Goal: Information Seeking & Learning: Check status

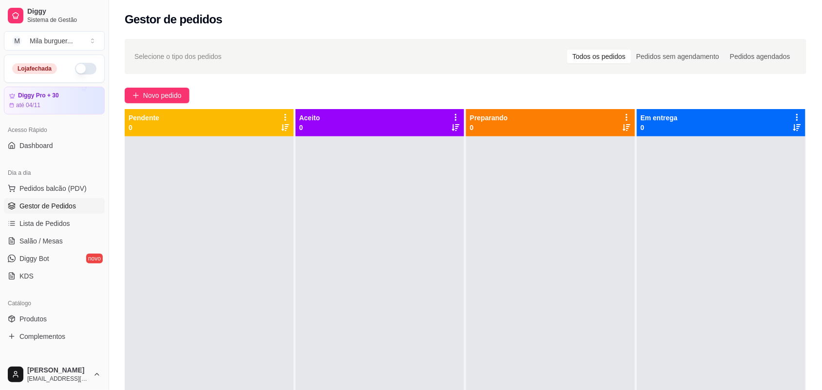
click at [75, 70] on button "button" at bounding box center [85, 69] width 21 height 12
click at [39, 315] on span "Produtos" at bounding box center [32, 319] width 27 height 10
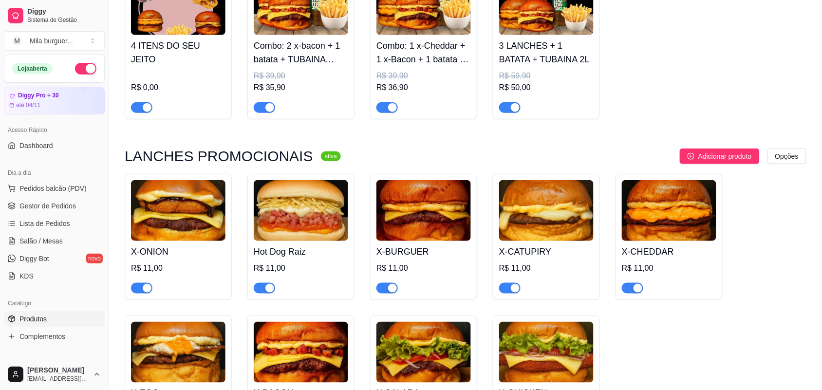
scroll to position [183, 0]
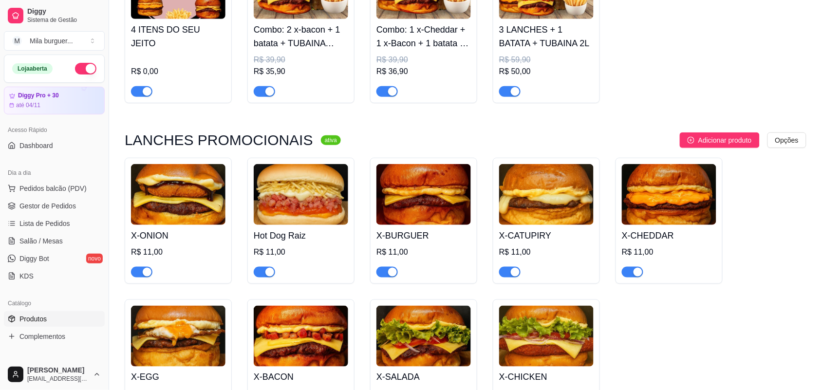
click at [269, 273] on div "button" at bounding box center [270, 272] width 9 height 9
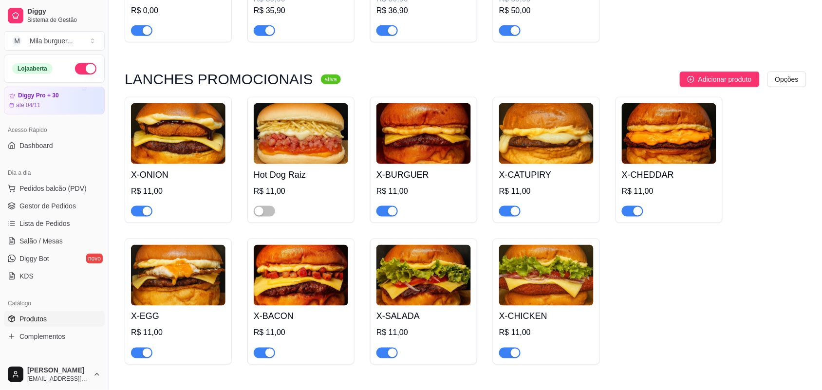
click at [514, 212] on div "button" at bounding box center [515, 211] width 9 height 9
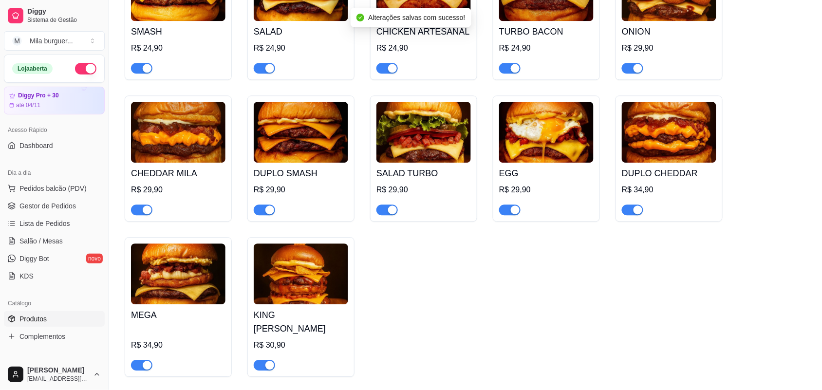
scroll to position [731, 0]
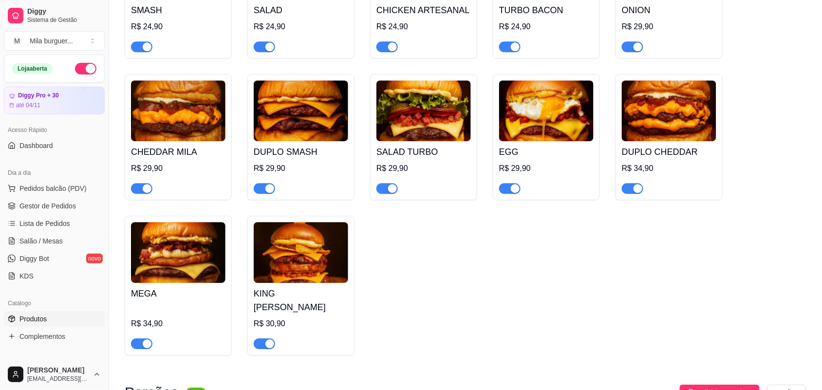
click at [149, 340] on div "button" at bounding box center [147, 344] width 9 height 9
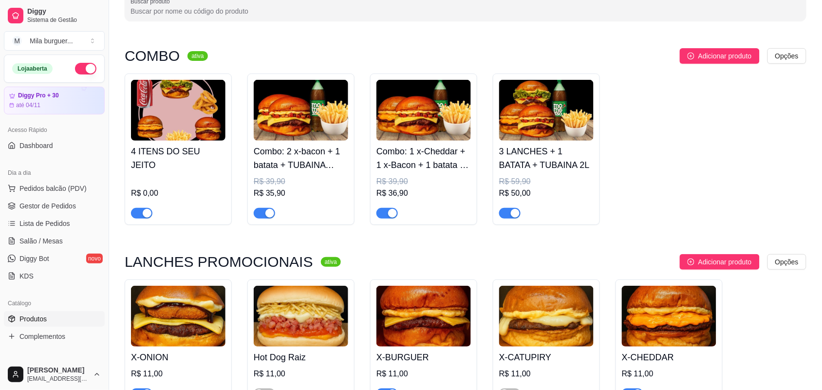
scroll to position [0, 0]
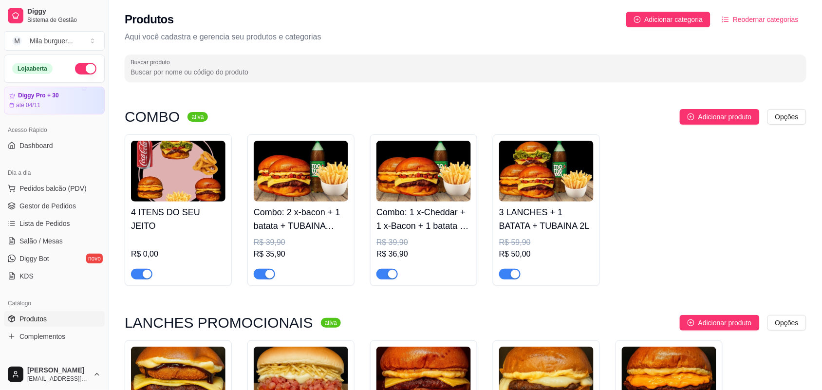
click at [34, 320] on span "Produtos" at bounding box center [32, 319] width 27 height 10
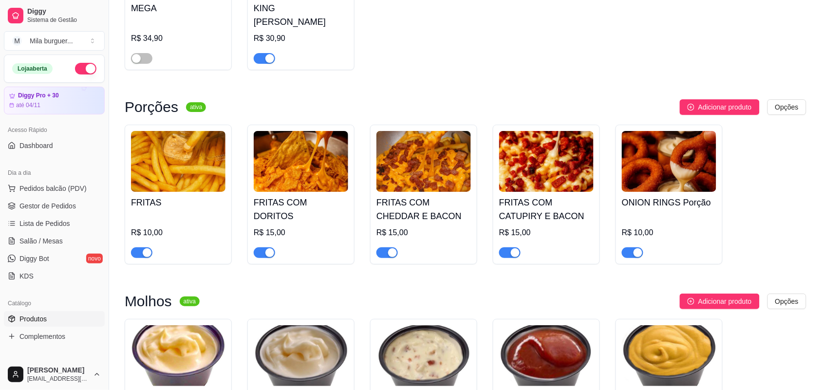
scroll to position [1035, 0]
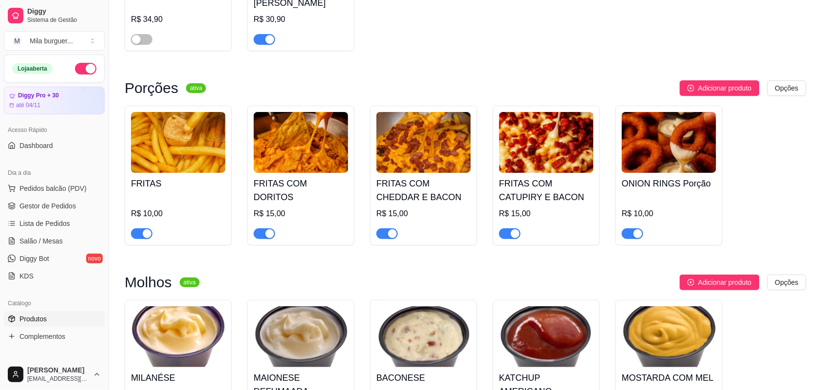
click at [516, 229] on div "button" at bounding box center [515, 233] width 9 height 9
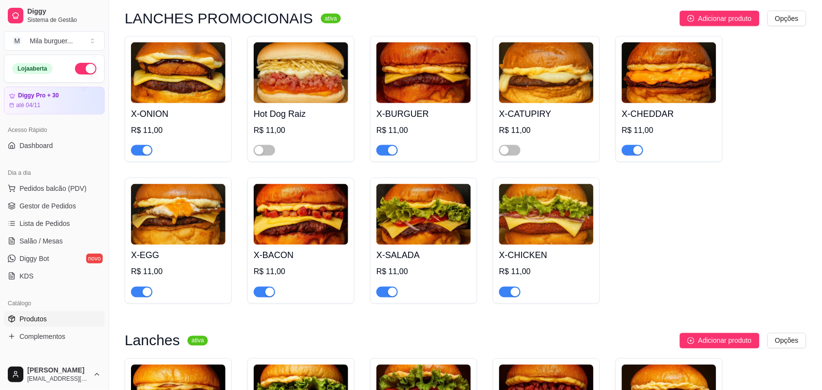
scroll to position [244, 0]
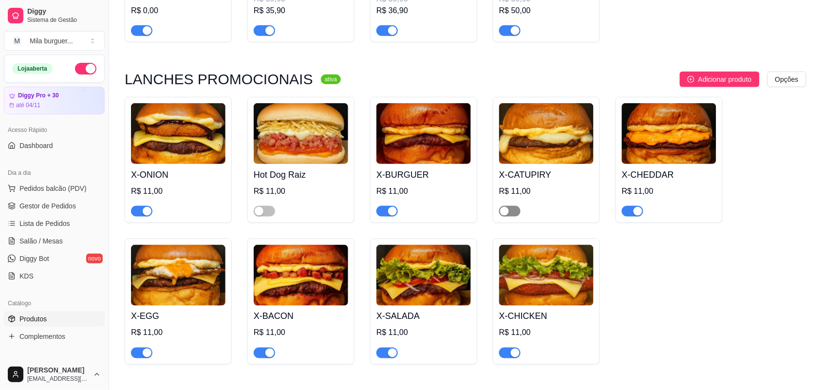
click at [502, 208] on span "button" at bounding box center [509, 211] width 21 height 11
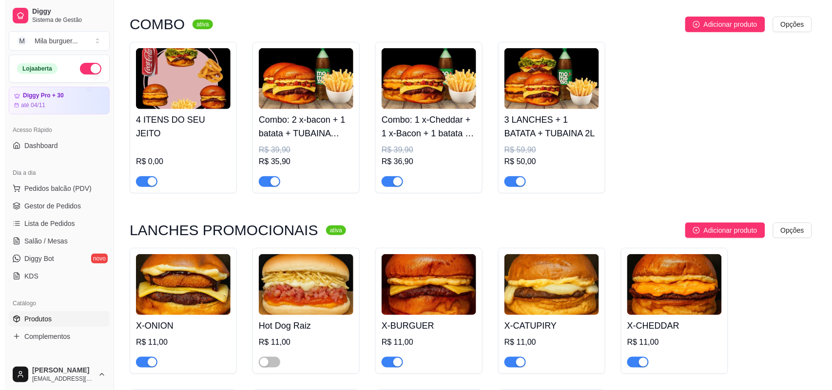
scroll to position [0, 0]
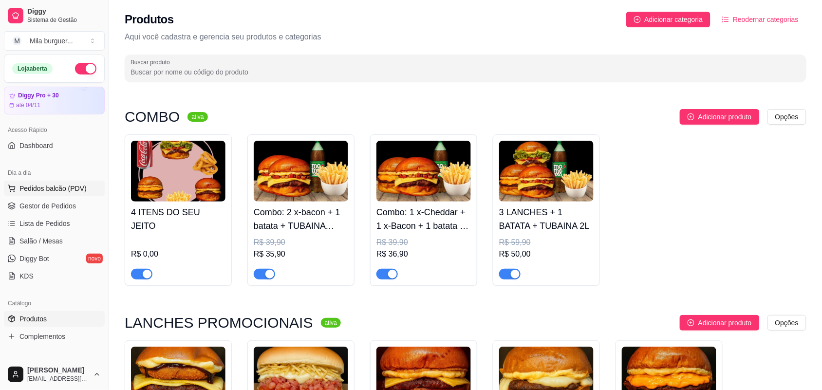
click at [22, 196] on button "Pedidos balcão (PDV)" at bounding box center [54, 189] width 101 height 16
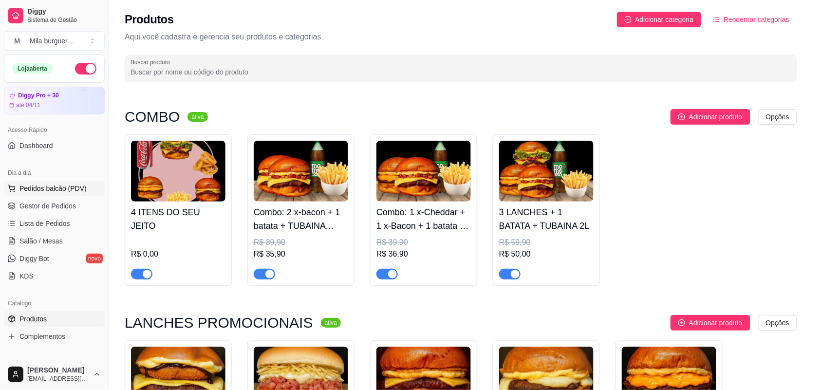
click at [22, 197] on img at bounding box center [66, 184] width 92 height 62
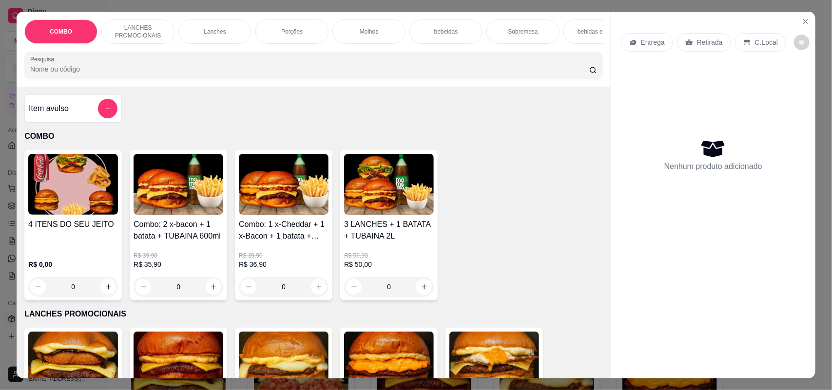
click at [798, 12] on div "Entrega Retirada C.Local Nenhum produto adicionado" at bounding box center [713, 187] width 204 height 351
click at [801, 22] on icon "Close" at bounding box center [805, 22] width 8 height 8
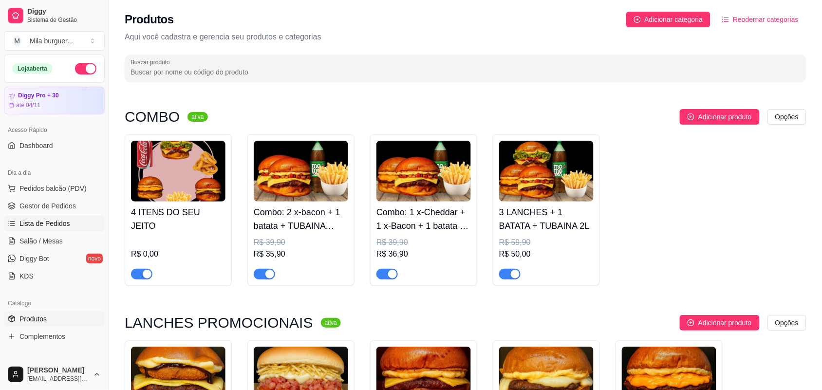
click at [66, 223] on span "Lista de Pedidos" at bounding box center [44, 224] width 51 height 10
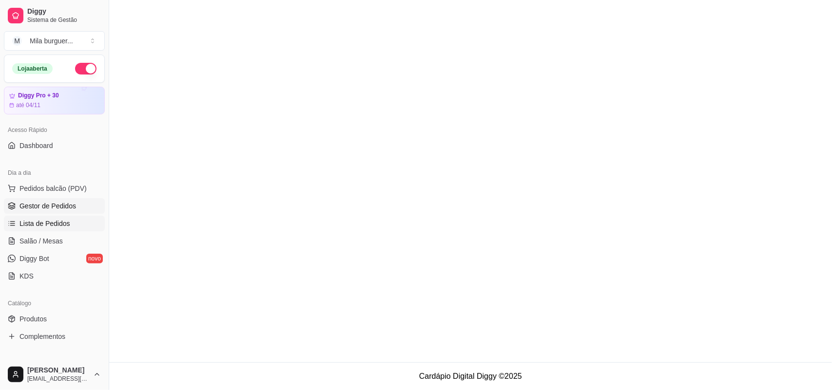
click at [70, 206] on span "Gestor de Pedidos" at bounding box center [47, 206] width 57 height 10
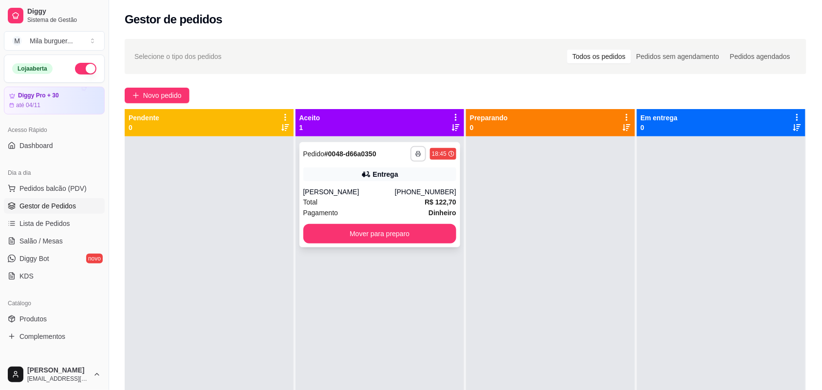
click at [417, 154] on icon "button" at bounding box center [419, 154] width 6 height 6
click at [395, 190] on button "IMPRESSORA" at bounding box center [389, 188] width 71 height 16
click at [415, 149] on button "button" at bounding box center [419, 154] width 16 height 16
click at [388, 189] on button "IMPRESSORA" at bounding box center [389, 187] width 68 height 15
click at [418, 156] on icon "button" at bounding box center [419, 154] width 6 height 6
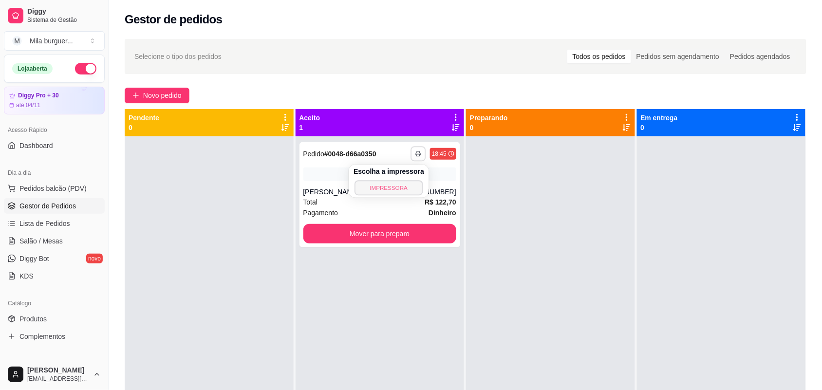
click at [413, 181] on button "IMPRESSORA" at bounding box center [389, 187] width 68 height 15
click at [413, 161] on button "button" at bounding box center [419, 154] width 16 height 16
click at [398, 190] on button "IMPRESSORA" at bounding box center [389, 187] width 68 height 15
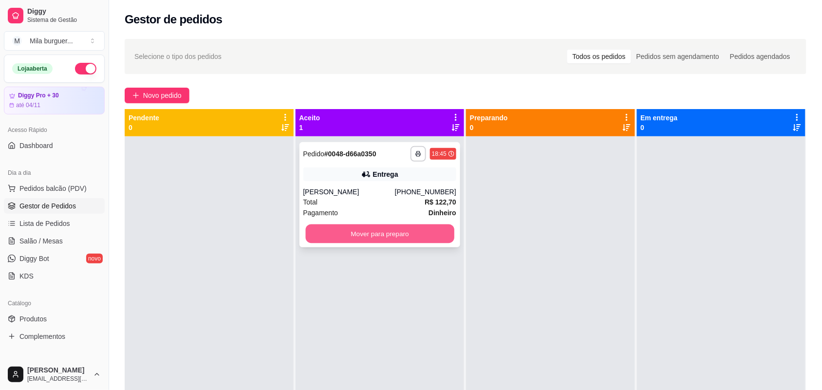
click at [415, 231] on button "Mover para preparo" at bounding box center [379, 234] width 149 height 19
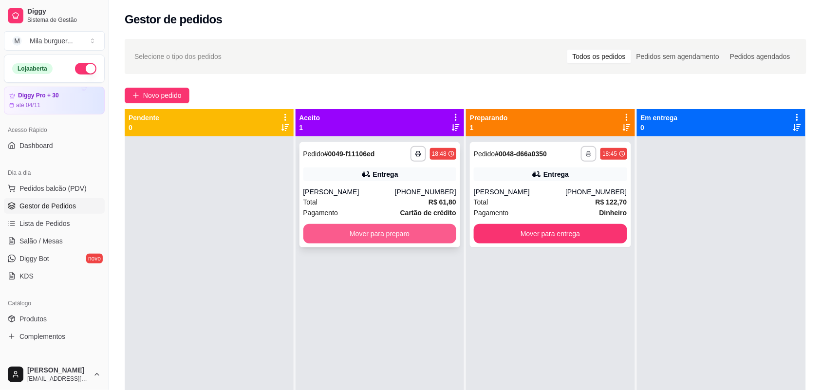
click at [422, 239] on button "Mover para preparo" at bounding box center [380, 233] width 153 height 19
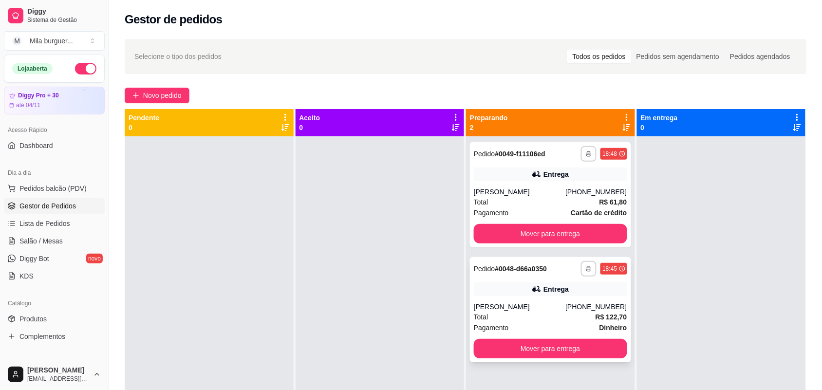
click at [485, 298] on div "**********" at bounding box center [550, 309] width 161 height 105
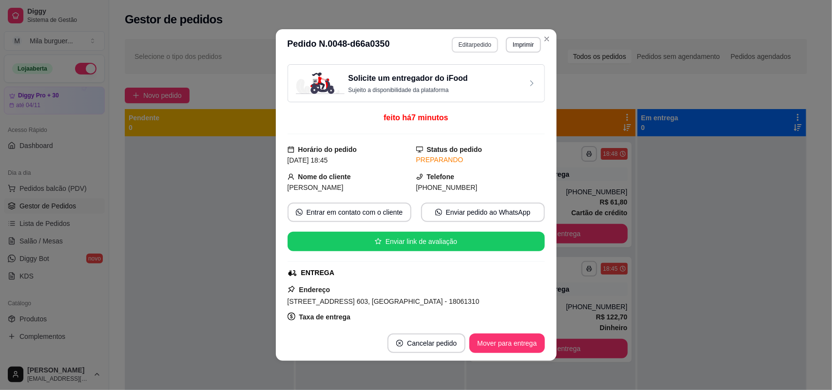
click at [467, 40] on button "Editar pedido" at bounding box center [475, 45] width 46 height 16
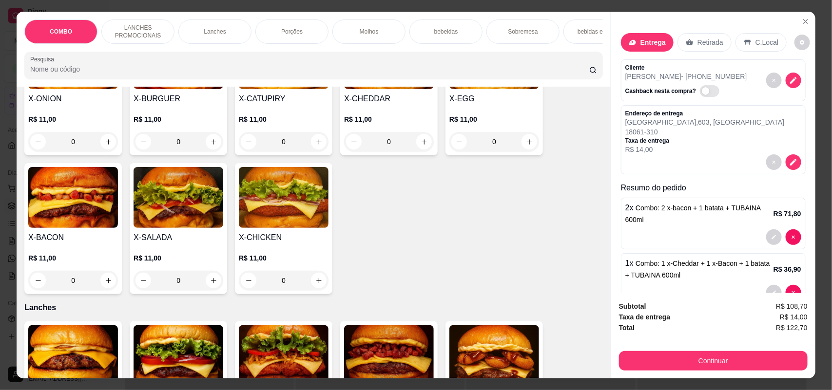
scroll to position [244, 0]
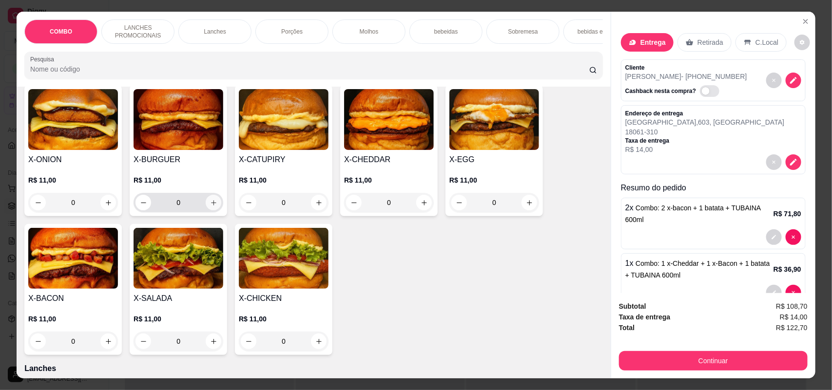
click at [206, 210] on button "increase-product-quantity" at bounding box center [214, 203] width 16 height 16
type input "1"
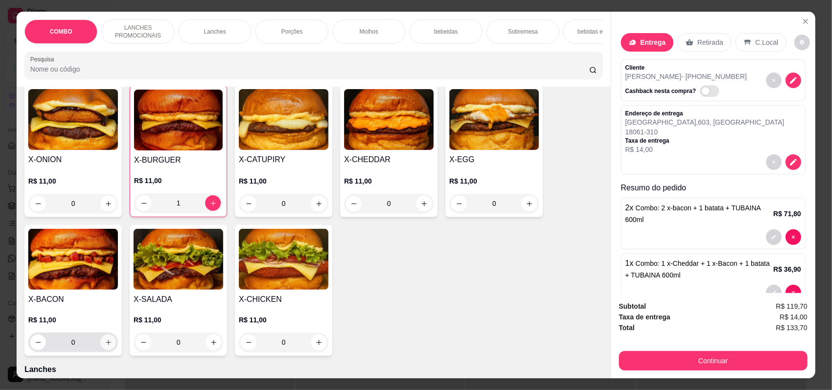
click at [105, 346] on icon "increase-product-quantity" at bounding box center [108, 342] width 7 height 7
type input "1"
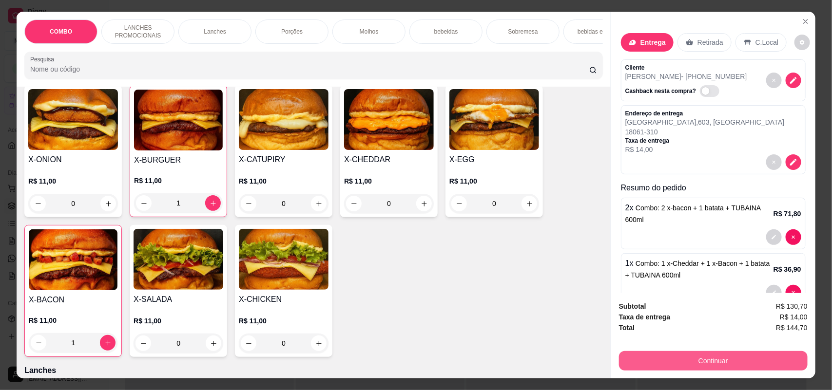
click at [678, 357] on button "Continuar" at bounding box center [713, 360] width 189 height 19
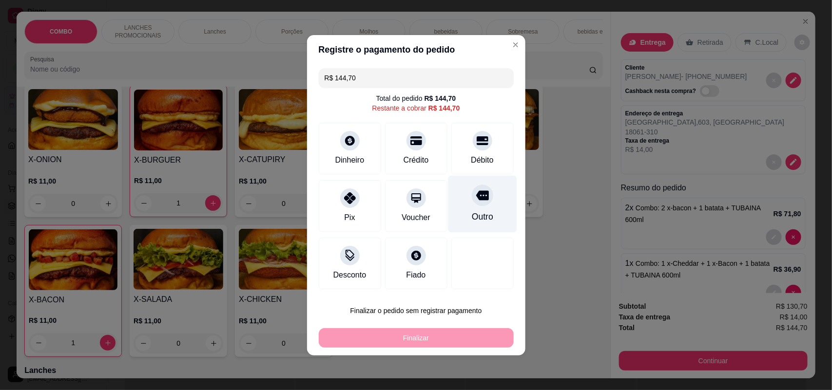
click at [463, 205] on div "Outro" at bounding box center [482, 203] width 69 height 57
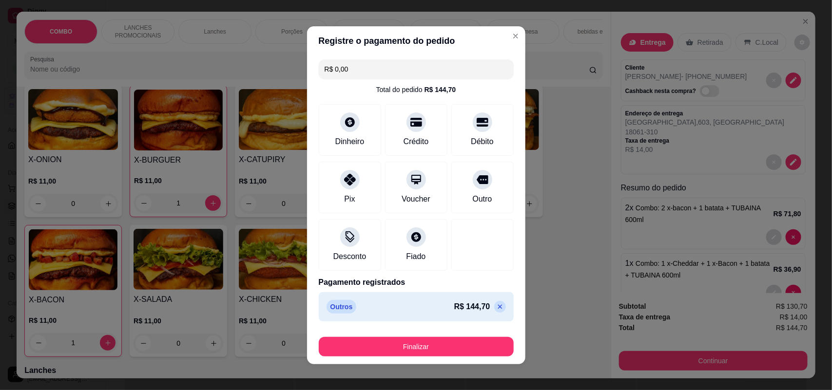
click at [494, 311] on p at bounding box center [500, 307] width 12 height 12
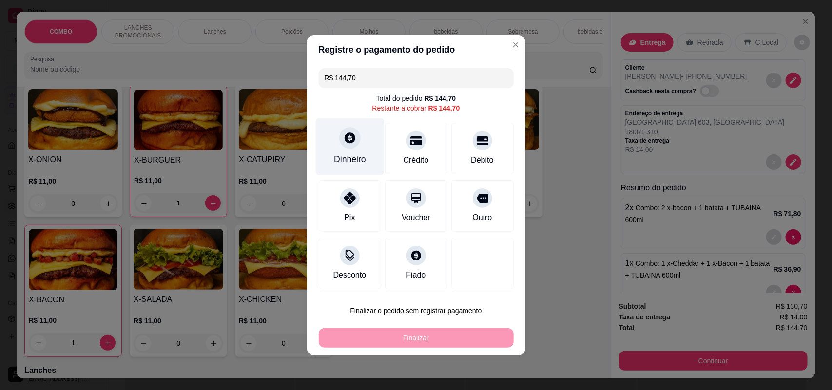
click at [354, 145] on div at bounding box center [349, 137] width 21 height 21
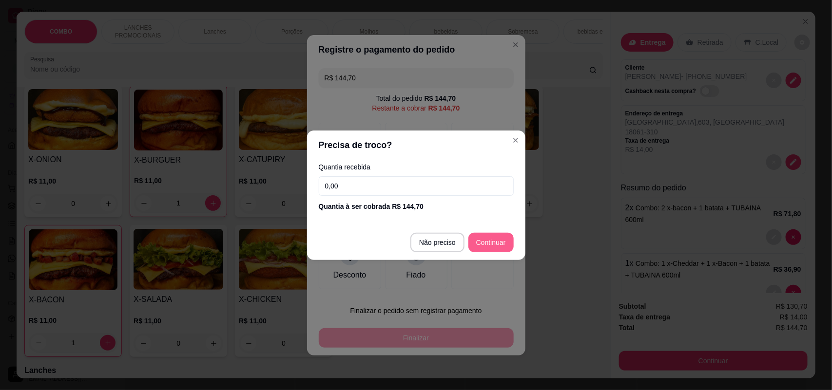
type input "R$ 0,00"
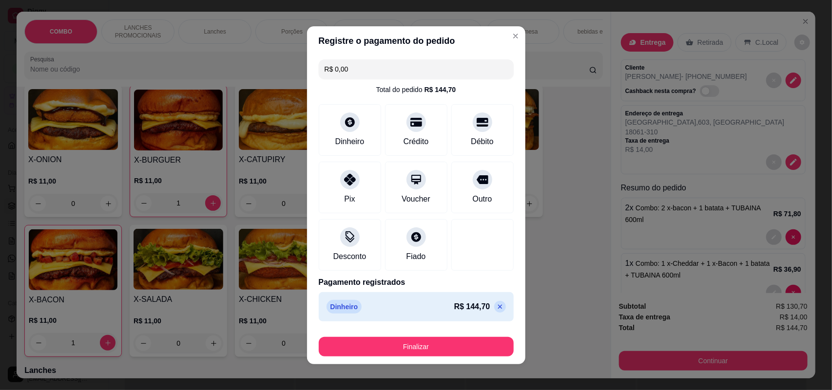
click at [451, 335] on div "Finalizar" at bounding box center [416, 344] width 195 height 23
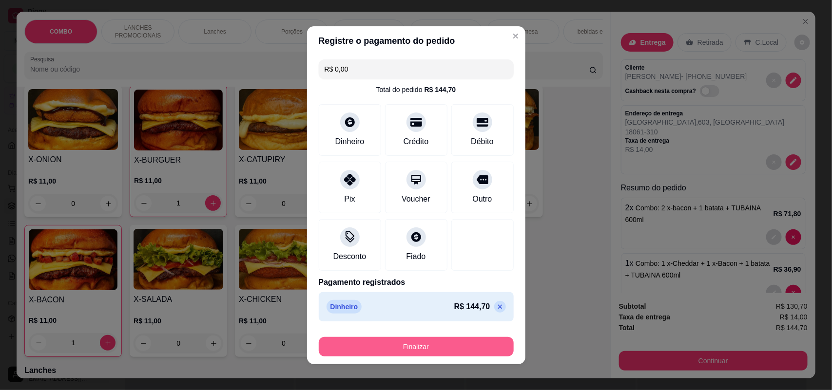
click at [448, 349] on button "Finalizar" at bounding box center [416, 346] width 195 height 19
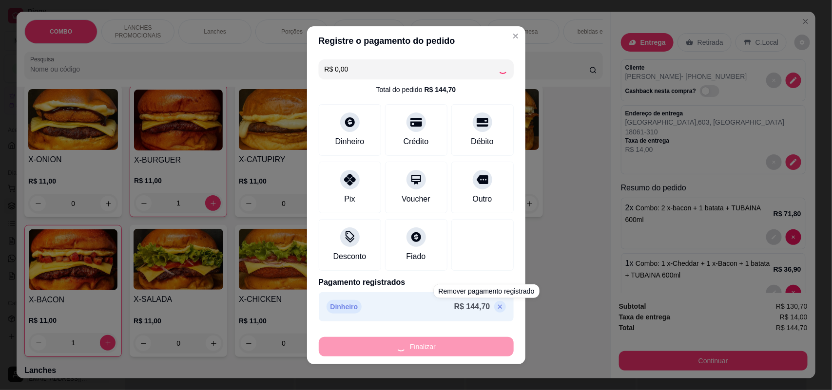
type input "0"
type input "-R$ 144,70"
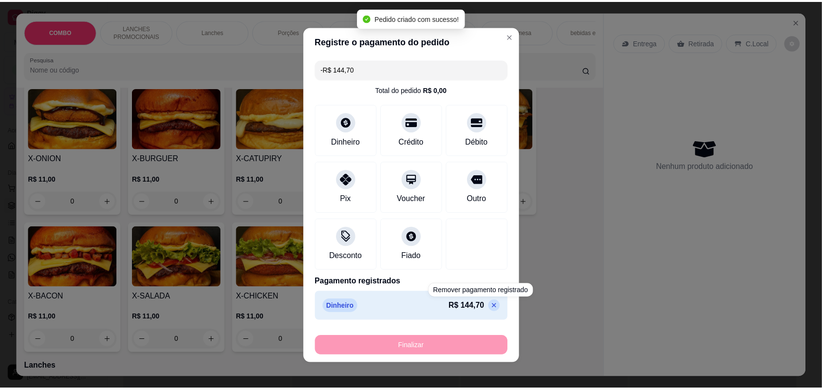
scroll to position [242, 0]
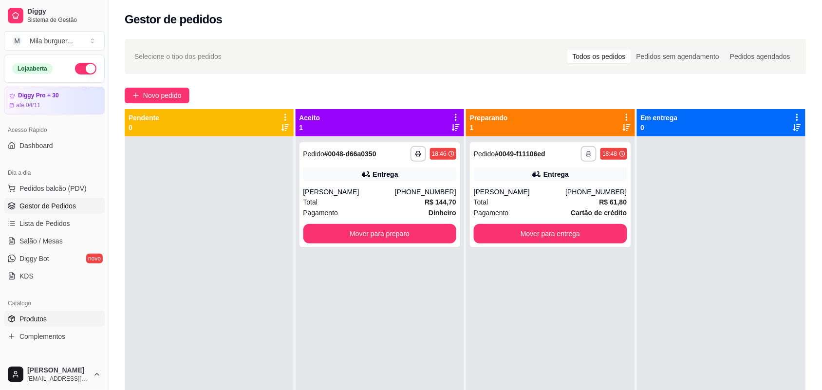
click at [32, 318] on span "Produtos" at bounding box center [32, 319] width 27 height 10
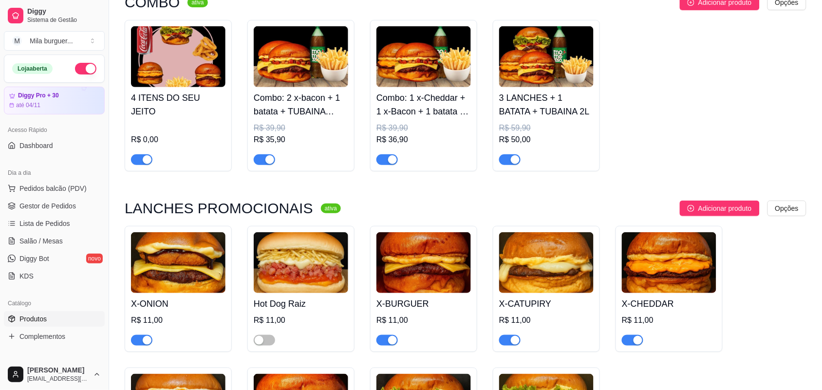
scroll to position [183, 0]
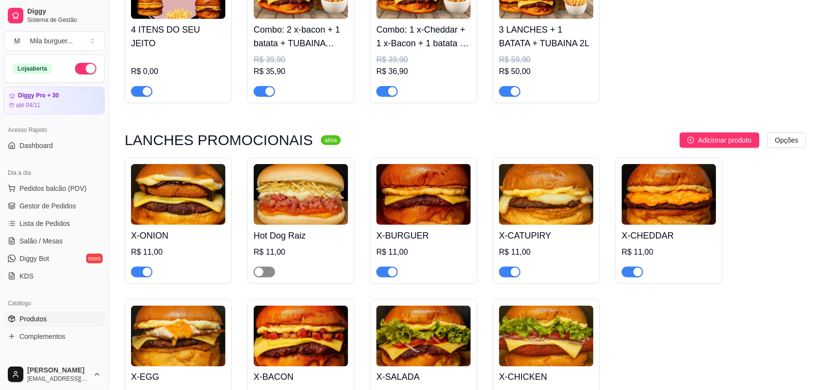
click at [255, 274] on div "button" at bounding box center [259, 272] width 9 height 9
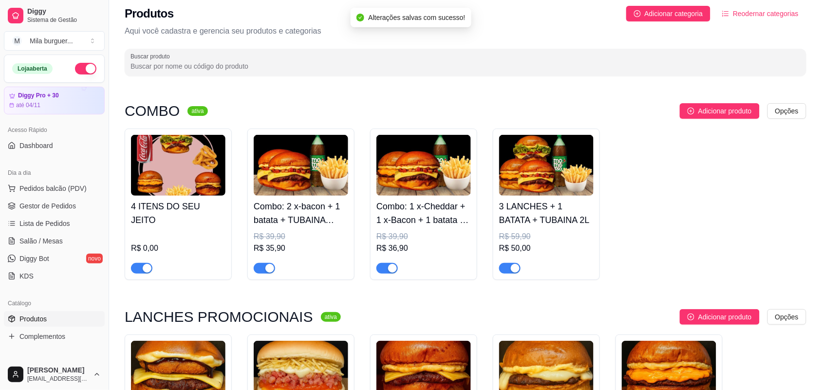
scroll to position [0, 0]
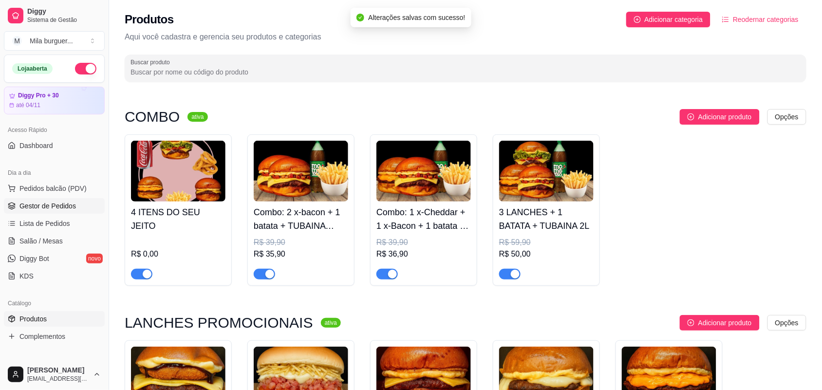
click at [40, 205] on span "Gestor de Pedidos" at bounding box center [47, 206] width 57 height 10
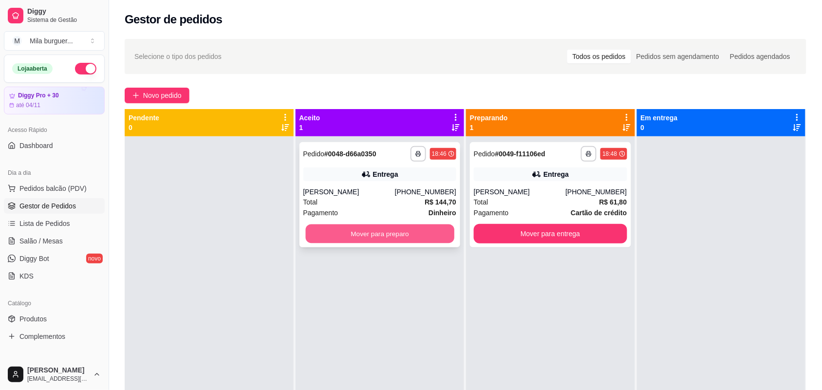
click at [333, 227] on button "Mover para preparo" at bounding box center [379, 234] width 149 height 19
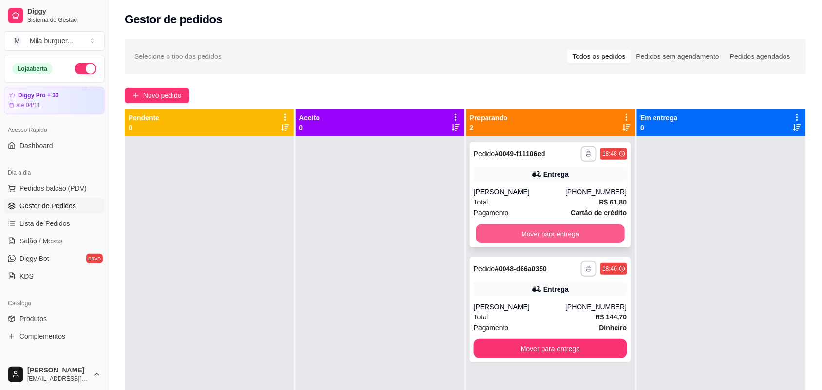
click at [586, 243] on button "Mover para entrega" at bounding box center [550, 234] width 149 height 19
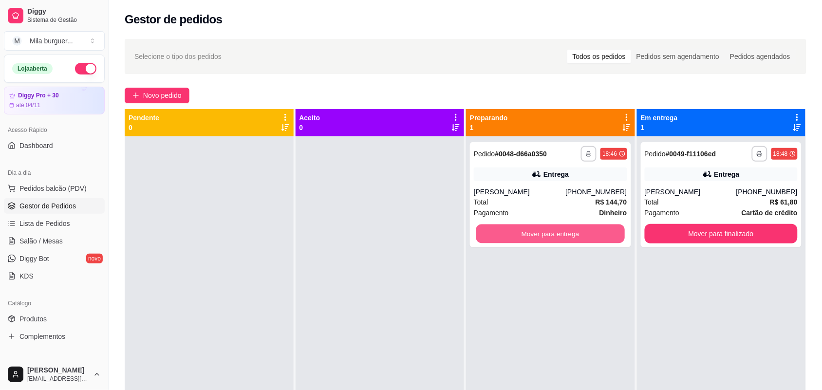
click at [592, 235] on button "Mover para entrega" at bounding box center [550, 234] width 149 height 19
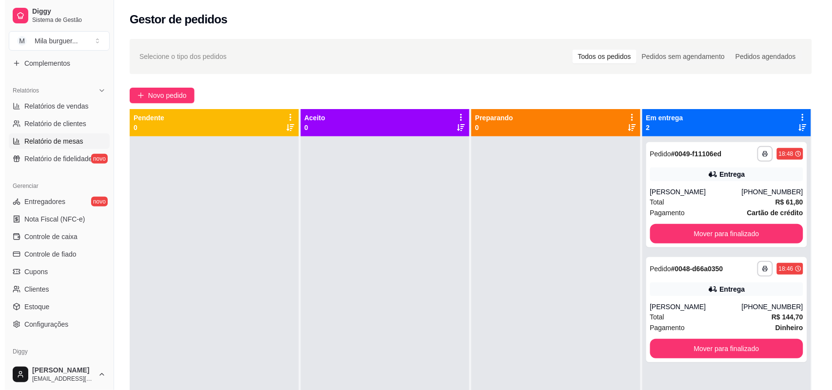
scroll to position [244, 0]
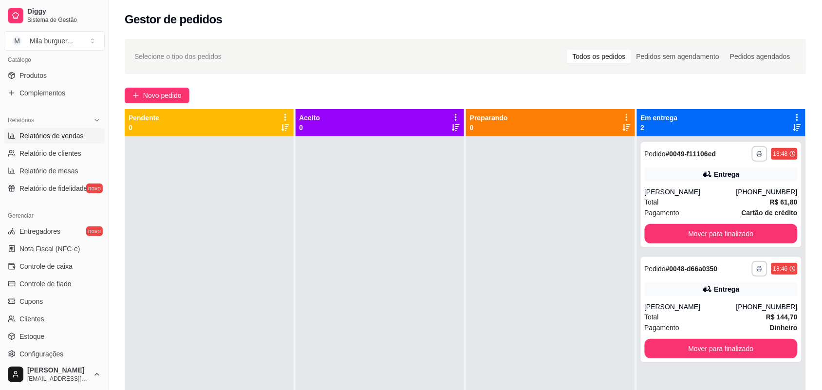
click at [60, 130] on link "Relatórios de vendas" at bounding box center [54, 136] width 101 height 16
select select "ALL"
select select "0"
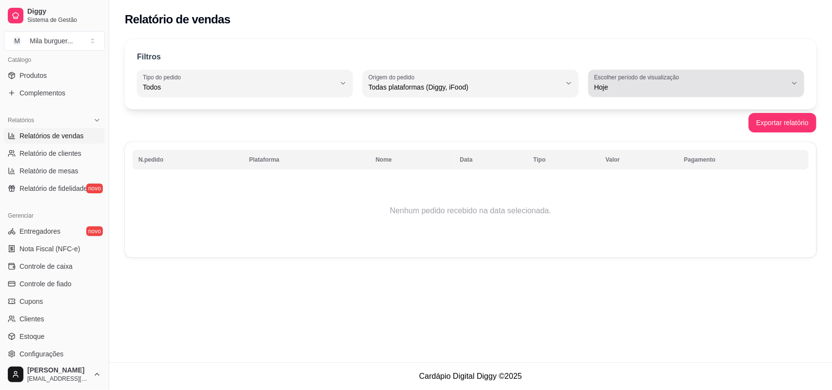
click at [664, 84] on span "Hoje" at bounding box center [690, 87] width 192 height 10
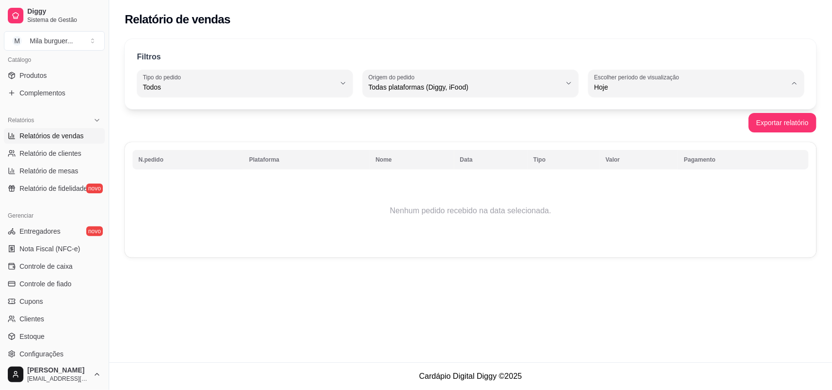
click at [631, 153] on li "15 dias" at bounding box center [696, 158] width 200 height 15
type input "15"
select select "15"
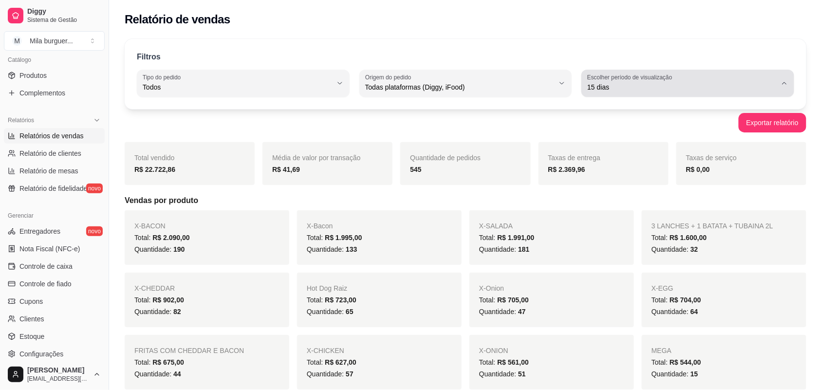
click at [716, 83] on span "15 dias" at bounding box center [683, 87] width 190 height 10
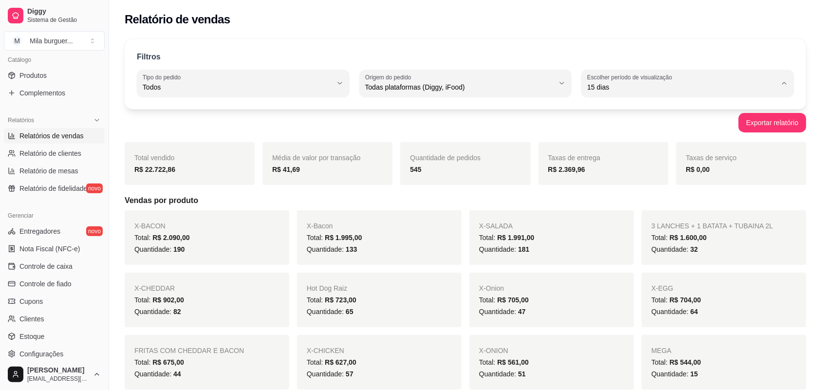
click at [691, 178] on span "30 dias" at bounding box center [684, 174] width 180 height 9
type input "30"
select select "30"
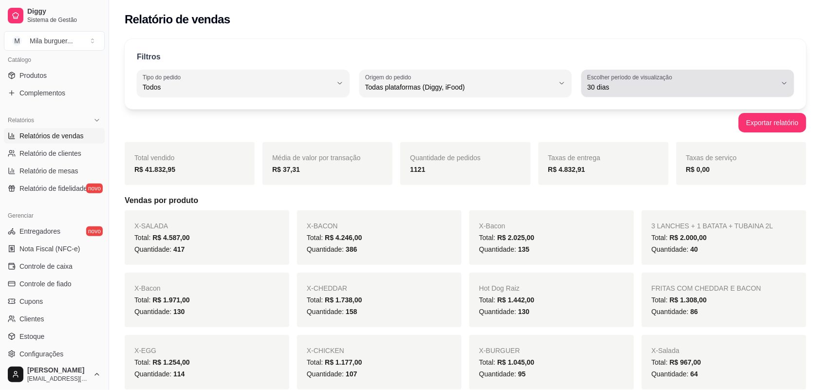
click at [744, 90] on span "30 dias" at bounding box center [683, 87] width 190 height 10
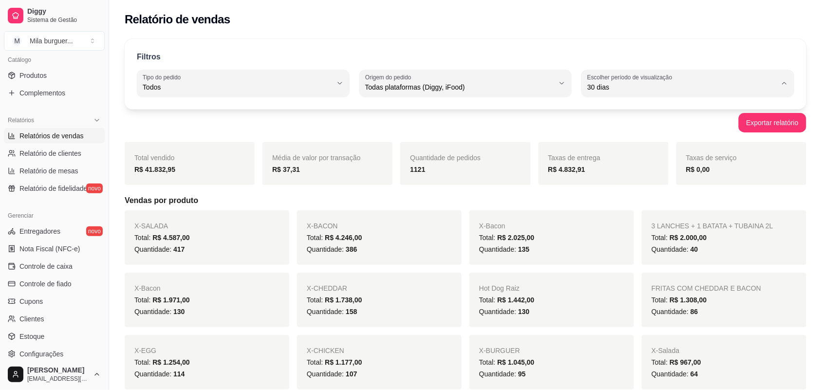
click at [687, 140] on span "7 dias" at bounding box center [684, 142] width 180 height 9
type input "7"
select select "7"
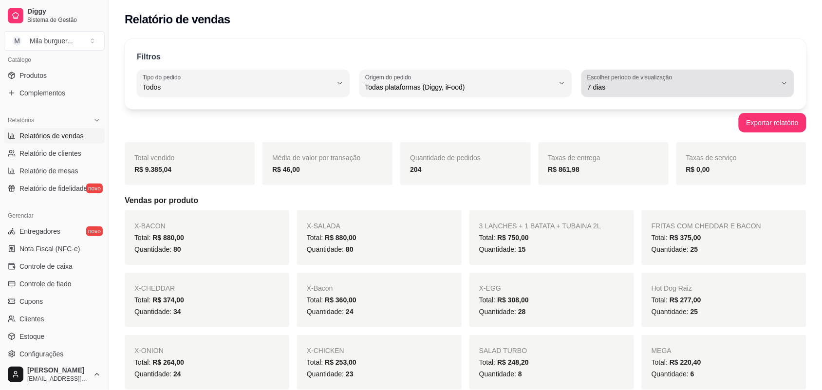
click at [707, 88] on span "7 dias" at bounding box center [683, 87] width 190 height 10
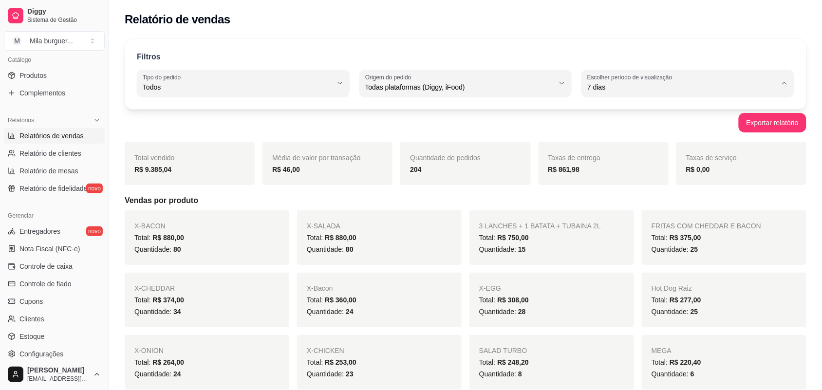
click at [668, 131] on span "Ontem" at bounding box center [684, 126] width 180 height 9
type input "1"
select select "1"
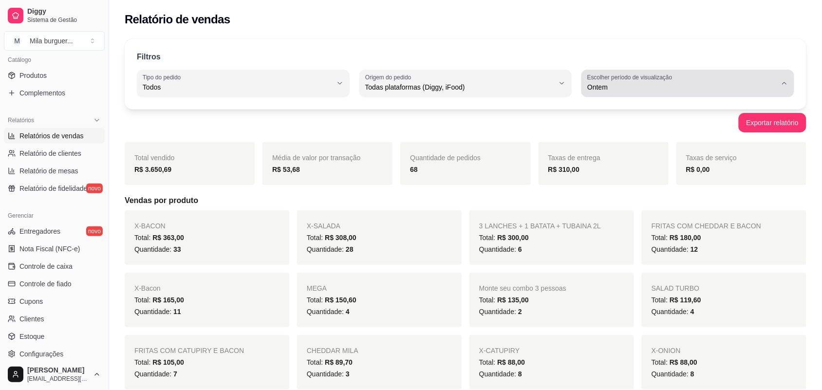
click at [668, 88] on span "Ontem" at bounding box center [683, 87] width 190 height 10
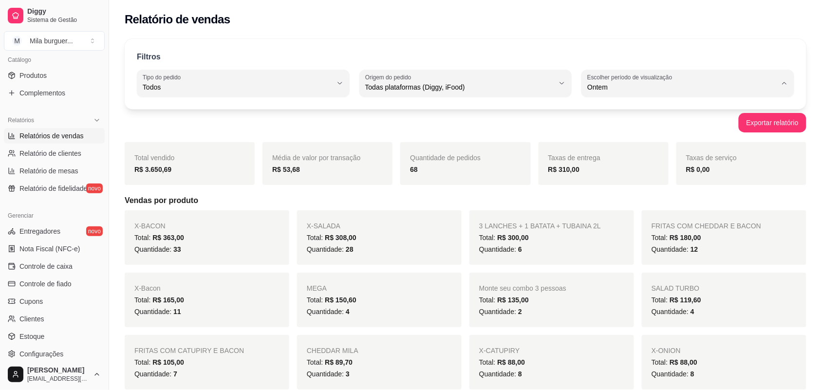
click at [661, 111] on span "Hoje" at bounding box center [684, 110] width 180 height 9
type input "0"
select select "0"
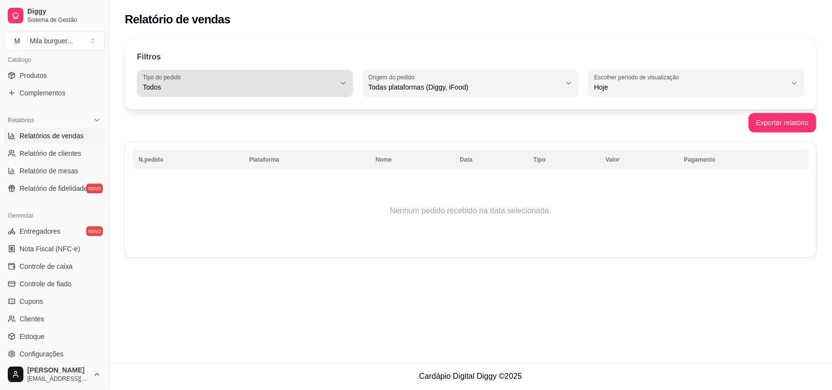
click at [240, 88] on span "Todos" at bounding box center [239, 87] width 192 height 10
click at [241, 88] on span "Todos" at bounding box center [239, 87] width 192 height 10
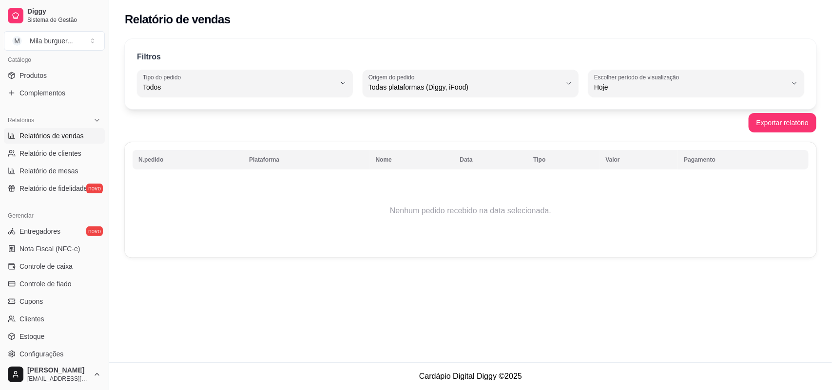
click at [315, 54] on div "Filtros" at bounding box center [470, 57] width 667 height 13
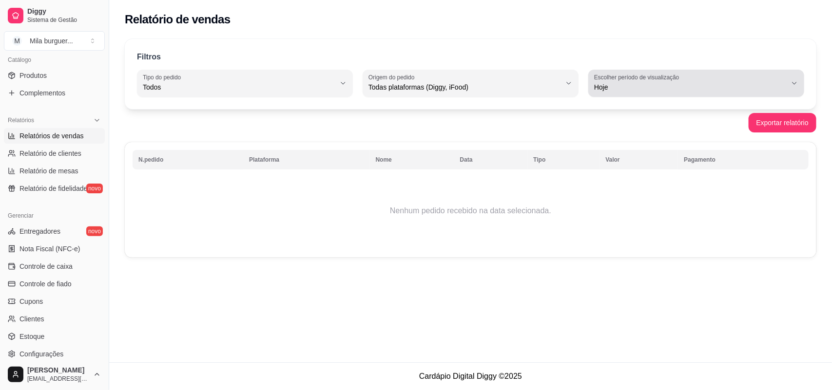
click at [626, 82] on span "Hoje" at bounding box center [690, 87] width 192 height 10
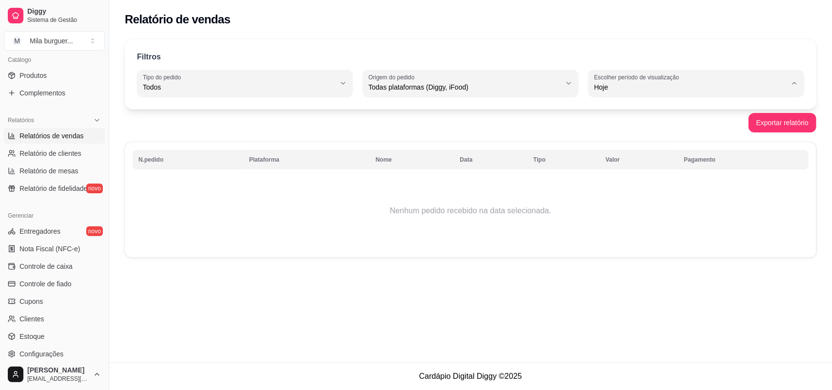
click at [689, 207] on span "Customizado" at bounding box center [691, 205] width 183 height 9
type input "-1"
select select "-1"
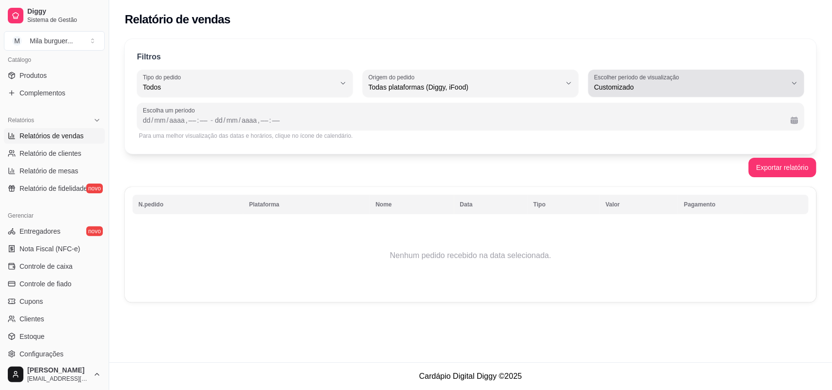
click at [678, 79] on label "Escolher período de visualização" at bounding box center [638, 77] width 88 height 8
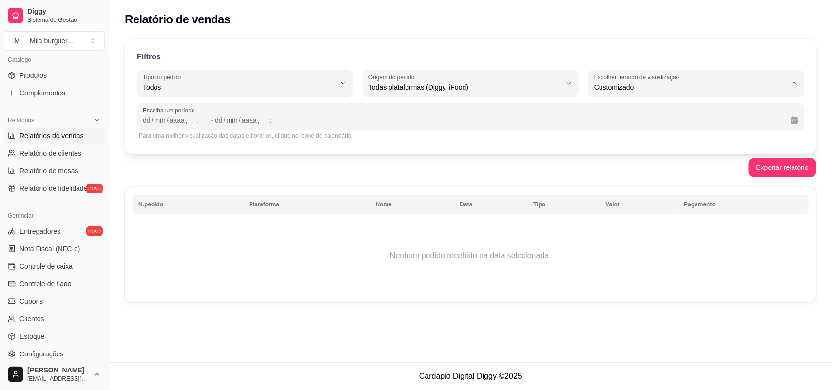
click at [632, 105] on li "Hoje" at bounding box center [696, 110] width 200 height 15
type input "0"
select select "0"
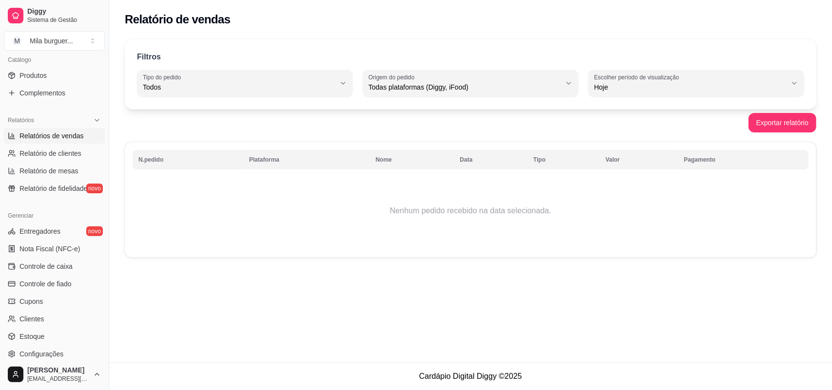
click at [74, 132] on span "Relatórios de vendas" at bounding box center [51, 136] width 64 height 10
